Goal: Browse casually

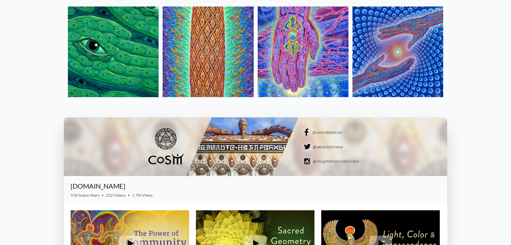
scroll to position [804, 0]
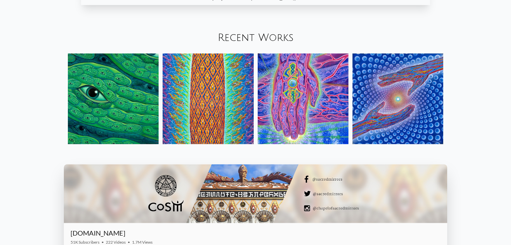
click at [273, 32] on link "Recent Works" at bounding box center [256, 37] width 76 height 11
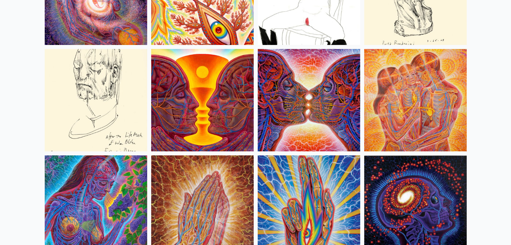
scroll to position [2368, 0]
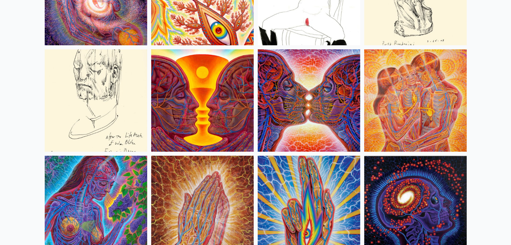
click at [220, 100] on img at bounding box center [202, 100] width 102 height 102
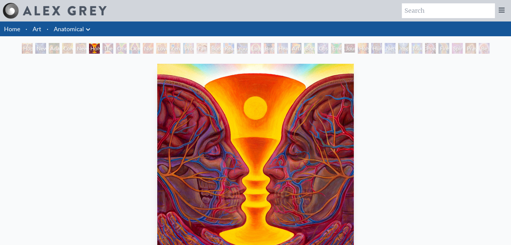
click at [331, 52] on div "Emerald Grail" at bounding box center [336, 48] width 11 height 11
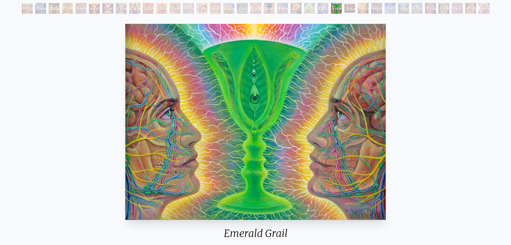
scroll to position [40, 0]
